Goal: Navigation & Orientation: Find specific page/section

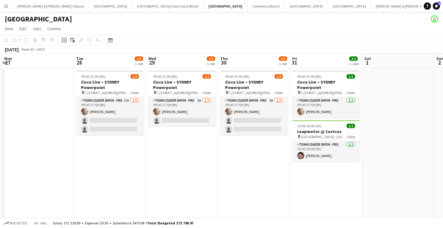
scroll to position [0, 215]
click at [132, 9] on button "[GEOGRAPHIC_DATA]/[GEOGRAPHIC_DATA] Winter Close" at bounding box center [167, 6] width 71 height 12
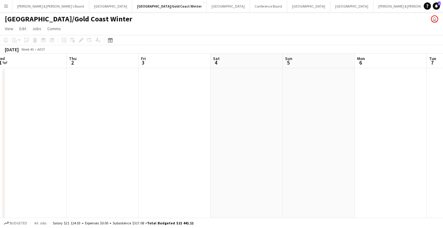
scroll to position [0, 271]
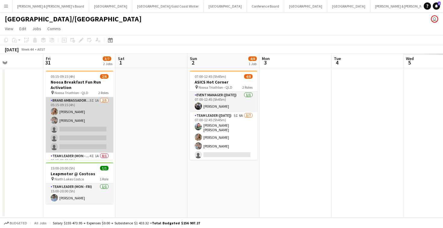
scroll to position [0, 180]
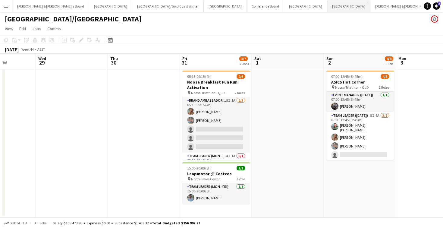
click at [328, 8] on button "Adelaide Close" at bounding box center [349, 6] width 43 height 12
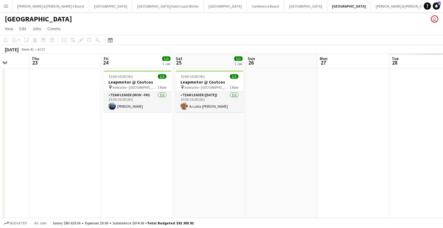
scroll to position [0, 203]
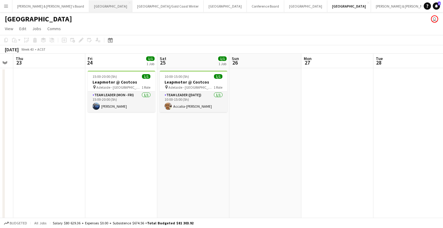
click at [89, 8] on button "Perth Close" at bounding box center [110, 6] width 43 height 12
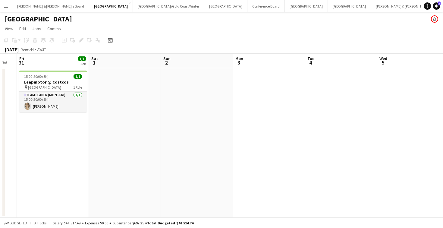
scroll to position [0, 206]
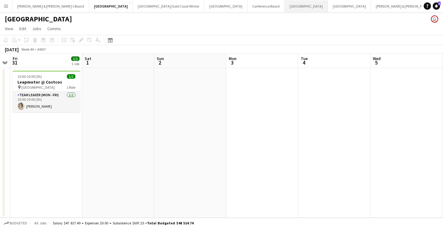
click at [285, 7] on button "Melbourne Close" at bounding box center [306, 6] width 43 height 12
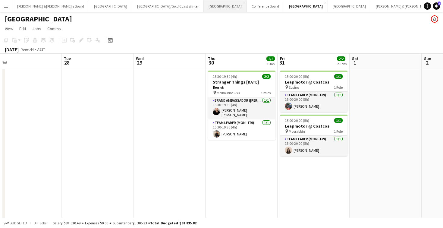
click at [204, 8] on button "Sydney Close" at bounding box center [225, 6] width 43 height 12
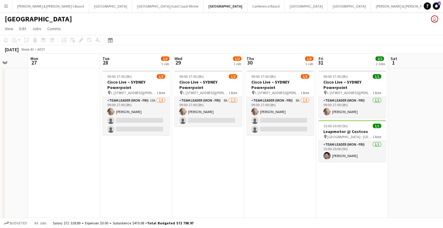
scroll to position [0, 189]
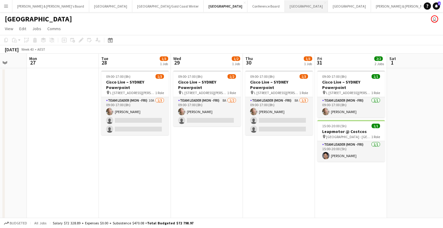
click at [285, 8] on button "Melbourne Close" at bounding box center [306, 6] width 43 height 12
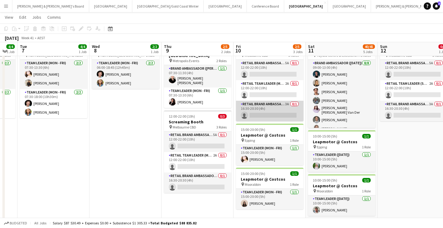
scroll to position [31, 0]
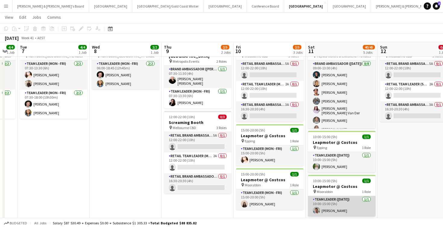
click at [343, 207] on app-card-role "Team Leader ([DATE]) [DATE] 10:00-15:00 (5h) [PERSON_NAME]" at bounding box center [342, 206] width 68 height 21
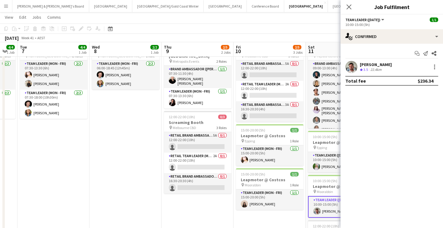
click at [375, 66] on div "[PERSON_NAME]" at bounding box center [376, 64] width 32 height 5
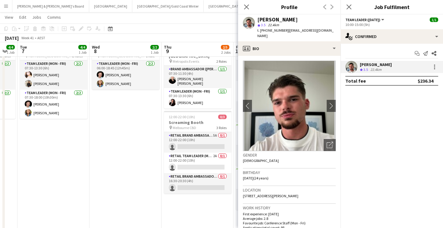
click at [106, 143] on app-date-cell "06:00-18:45 (12h45m) 2/2 GWM Media Drive Day pin Pan Pacific Melbourne 1 Role T…" at bounding box center [126, 222] width 72 height 370
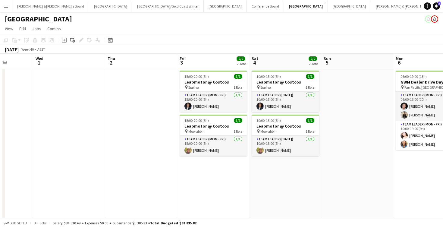
scroll to position [0, 0]
click at [220, 84] on h3 "Leapmotor @ Costcos" at bounding box center [214, 81] width 68 height 5
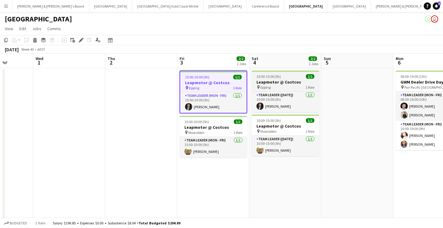
click at [281, 83] on h3 "Leapmotor @ Costcos" at bounding box center [286, 81] width 68 height 5
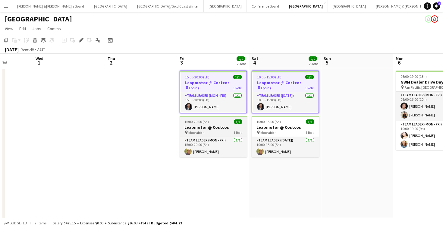
click at [215, 131] on div "pin Moorabbin 1 Role" at bounding box center [214, 132] width 68 height 5
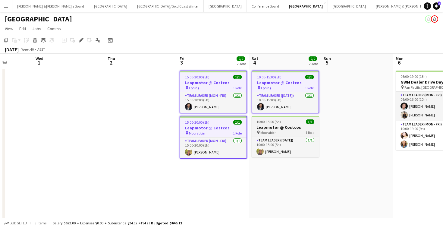
click at [252, 127] on h3 "Leapmotor @ Costcos" at bounding box center [286, 127] width 68 height 5
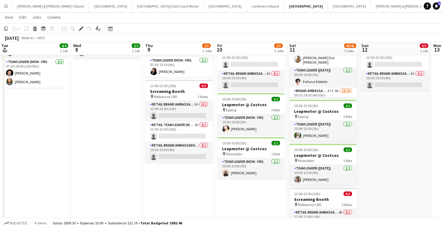
scroll to position [63, 0]
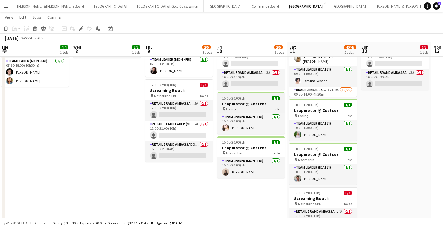
click at [255, 103] on h3 "Leapmotor @ Costcos" at bounding box center [251, 103] width 68 height 5
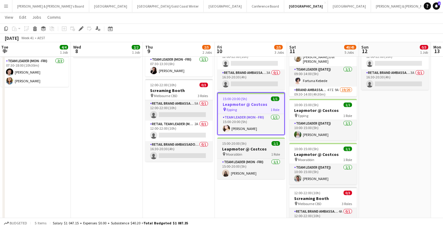
click at [241, 149] on h3 "Leapmotor @ Costcos" at bounding box center [251, 148] width 68 height 5
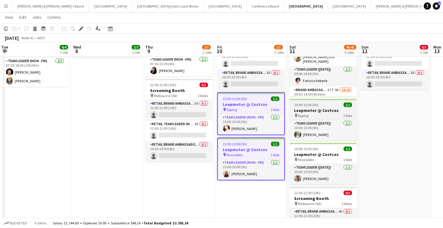
click at [318, 110] on h3 "Leapmotor @ Costcos" at bounding box center [324, 110] width 68 height 5
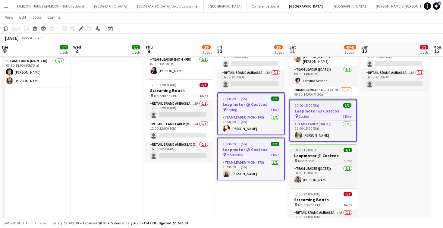
click at [314, 152] on app-job-card "10:00-15:00 (5h) 1/1 Leapmotor @ Costcos pin Moorabbin 1 Role Team Leader ([DAT…" at bounding box center [324, 165] width 68 height 42
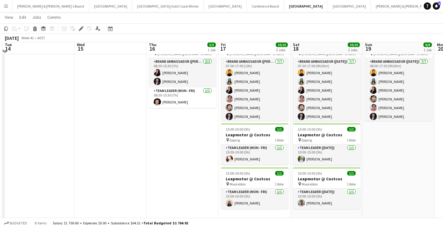
scroll to position [35, 0]
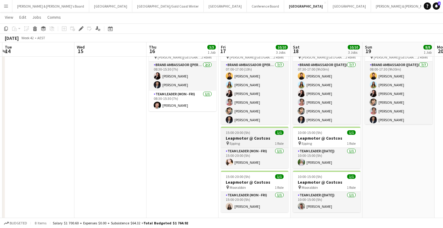
click at [249, 137] on h3 "Leapmotor @ Costcos" at bounding box center [255, 137] width 68 height 5
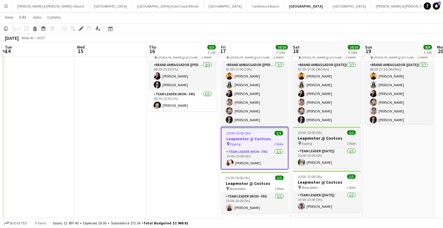
click at [325, 135] on app-job-card "10:00-15:00 (5h) 1/1 Leapmotor @ Costcos pin Epping 1 Role Team Leader ([DATE])…" at bounding box center [327, 148] width 68 height 42
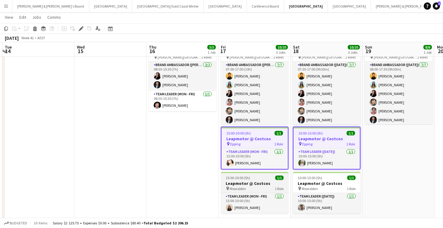
click at [252, 186] on div "pin Moorabbin 1 Role" at bounding box center [255, 188] width 68 height 5
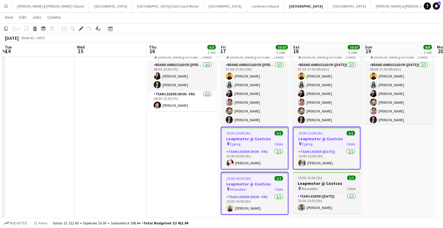
click at [316, 182] on h3 "Leapmotor @ Costcos" at bounding box center [327, 183] width 68 height 5
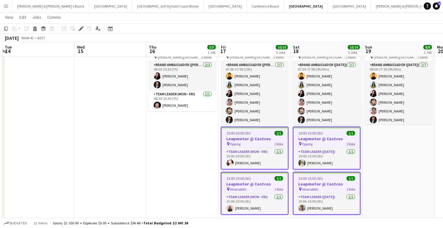
click at [403, 185] on app-date-cell "08:00-17:30 (9h30m) 8/8 MotoGP 2025 @ [PERSON_NAME][GEOGRAPHIC_DATA] pin [PERSO…" at bounding box center [399, 218] width 72 height 370
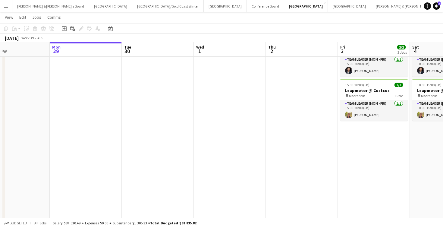
scroll to position [0, 171]
